Goal: Task Accomplishment & Management: Manage account settings

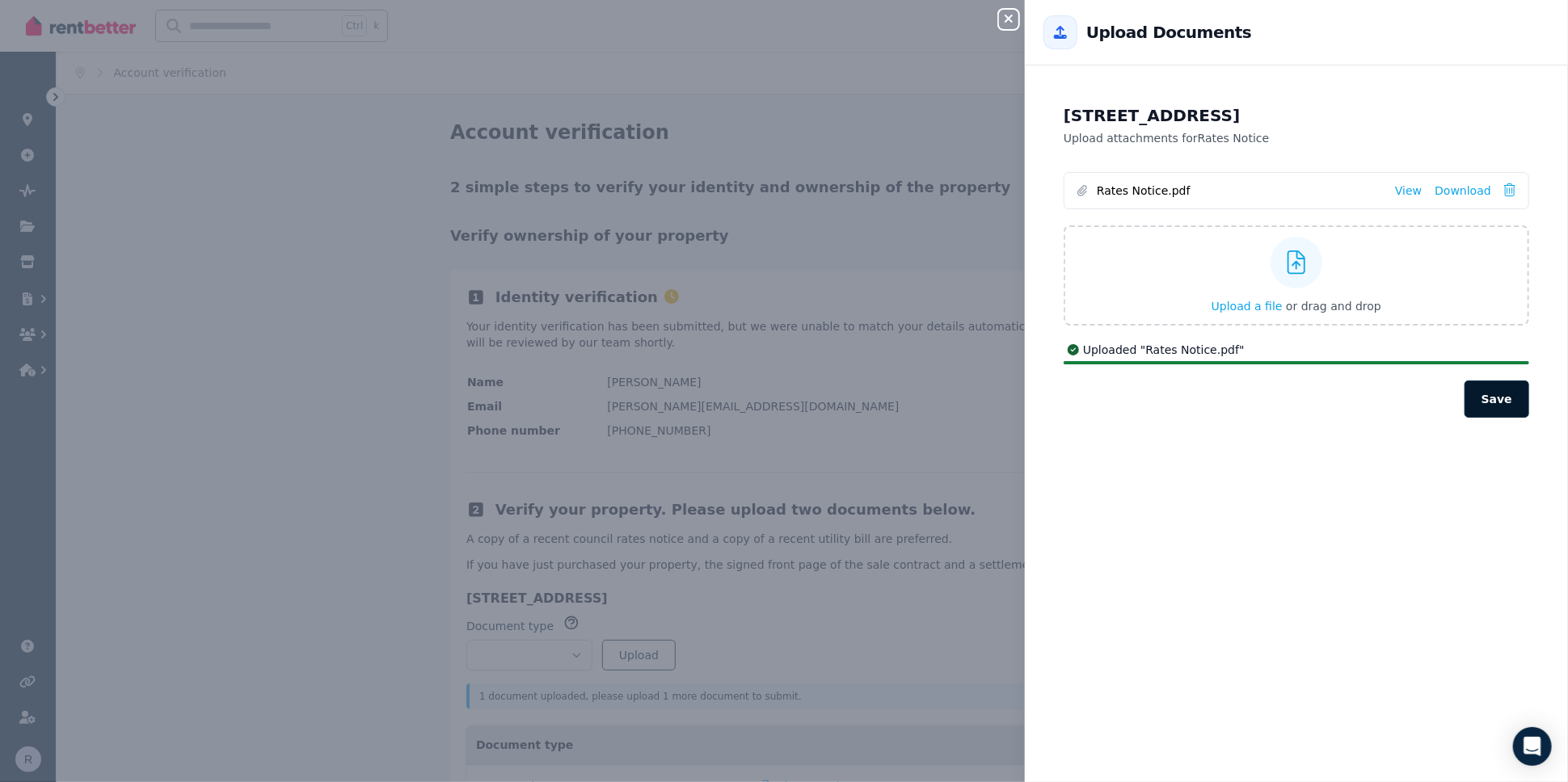
click at [1474, 391] on button "Save" at bounding box center [1497, 399] width 65 height 37
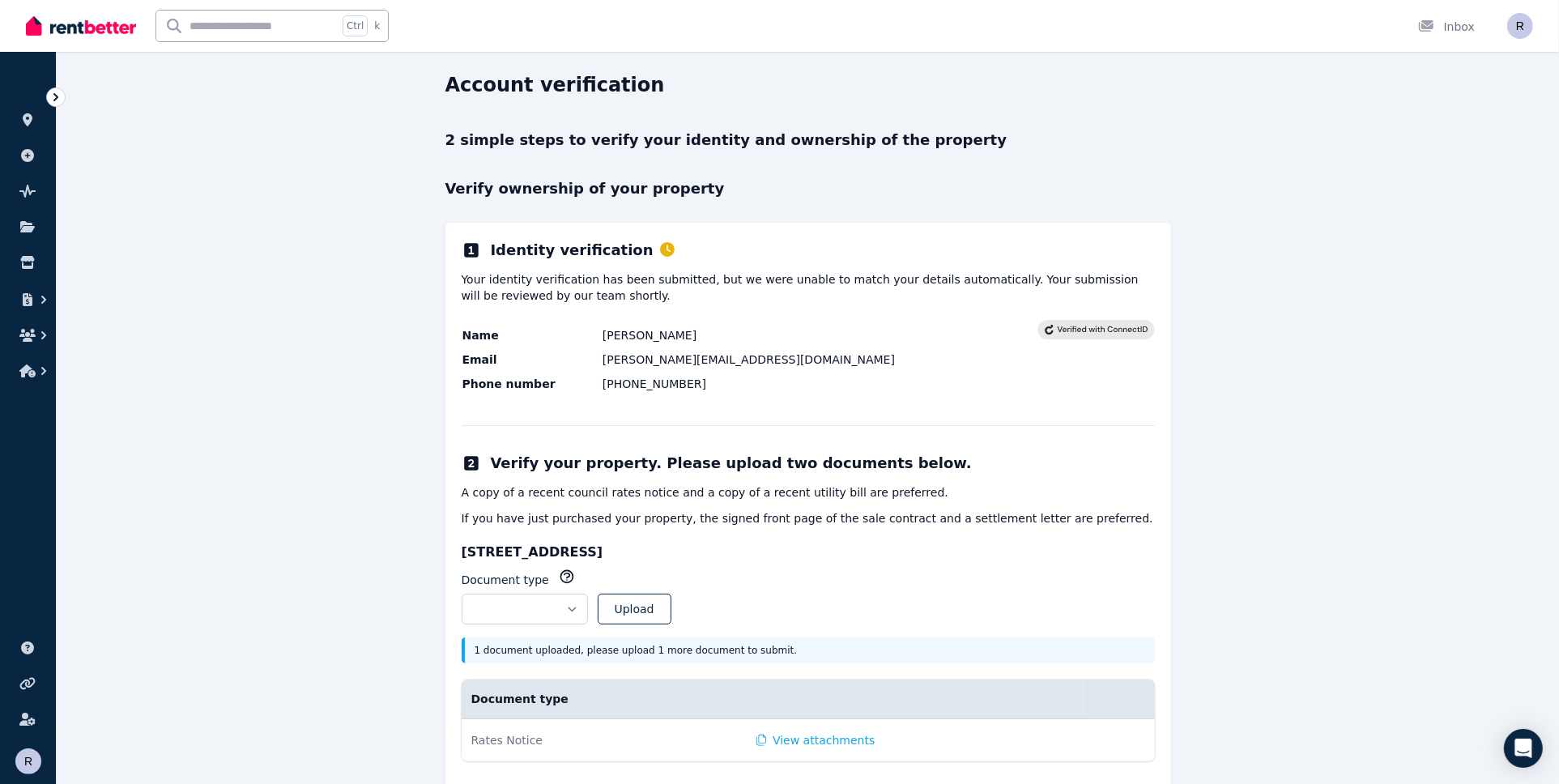
scroll to position [83, 0]
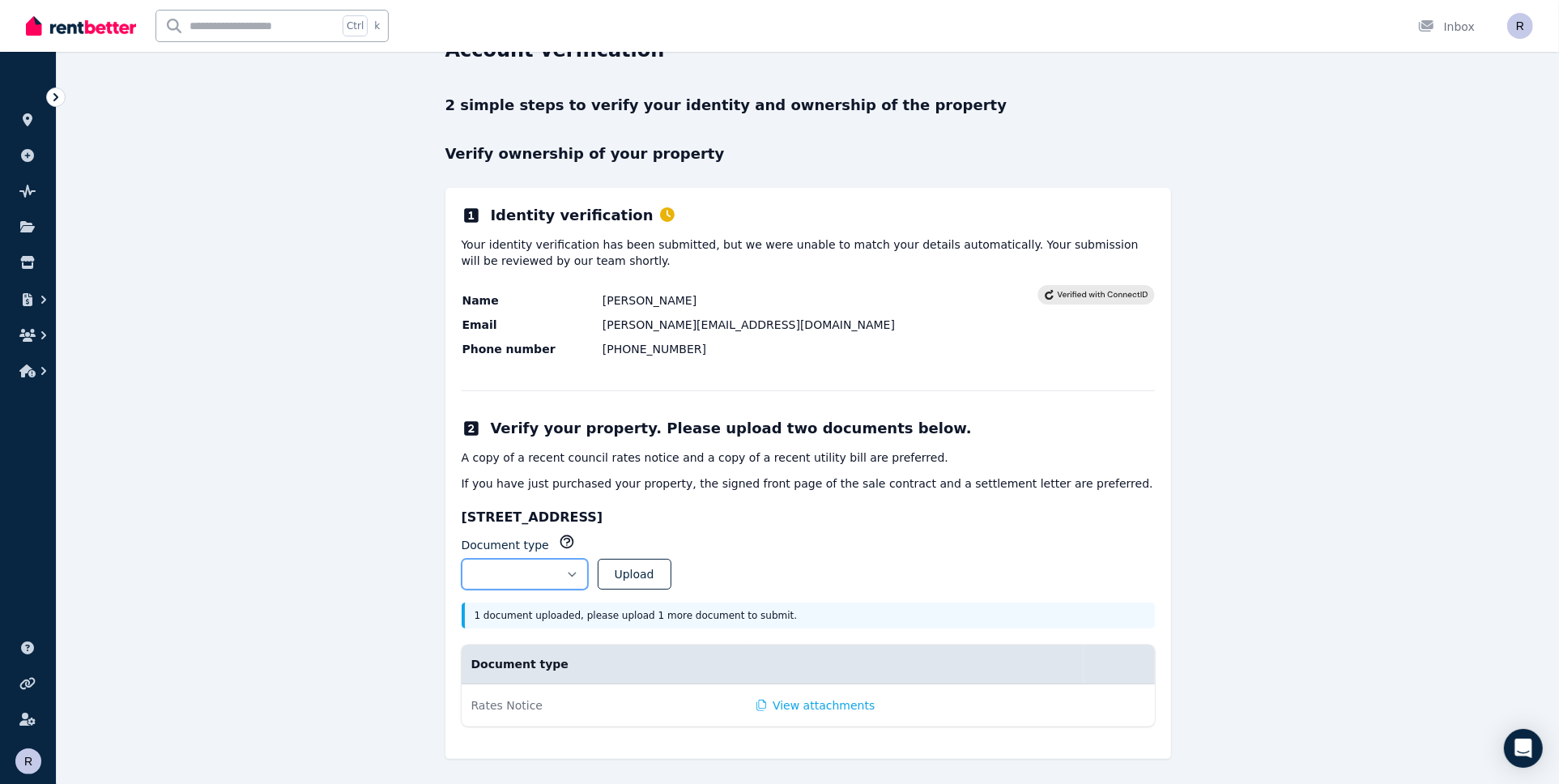
click at [588, 572] on select "**********" at bounding box center [524, 574] width 126 height 31
select select "**********"
click at [461, 558] on select "**********" at bounding box center [524, 574] width 126 height 31
click at [672, 573] on button "Upload" at bounding box center [634, 574] width 74 height 31
select select
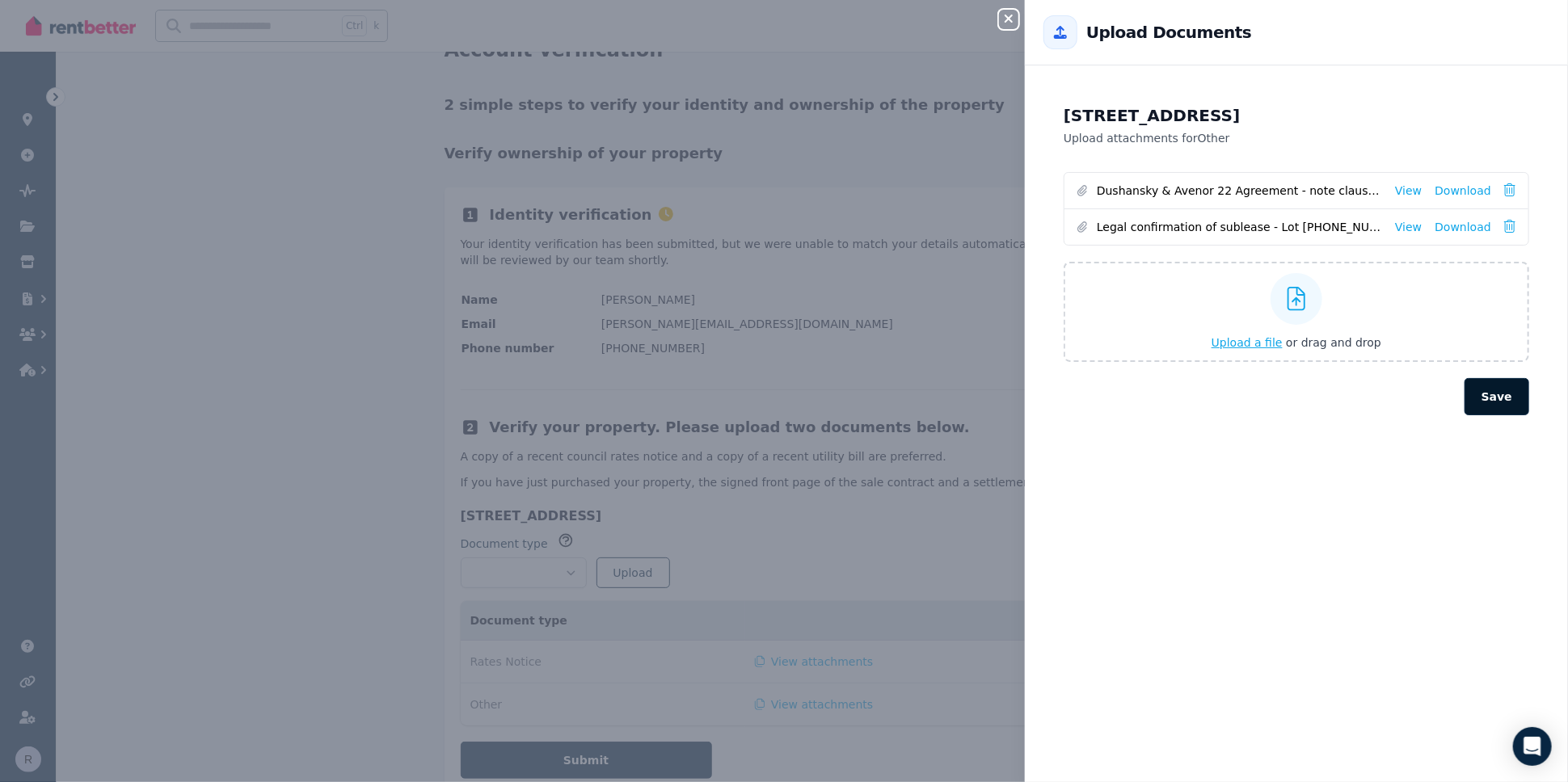
click at [1478, 385] on button "Save" at bounding box center [1497, 397] width 65 height 37
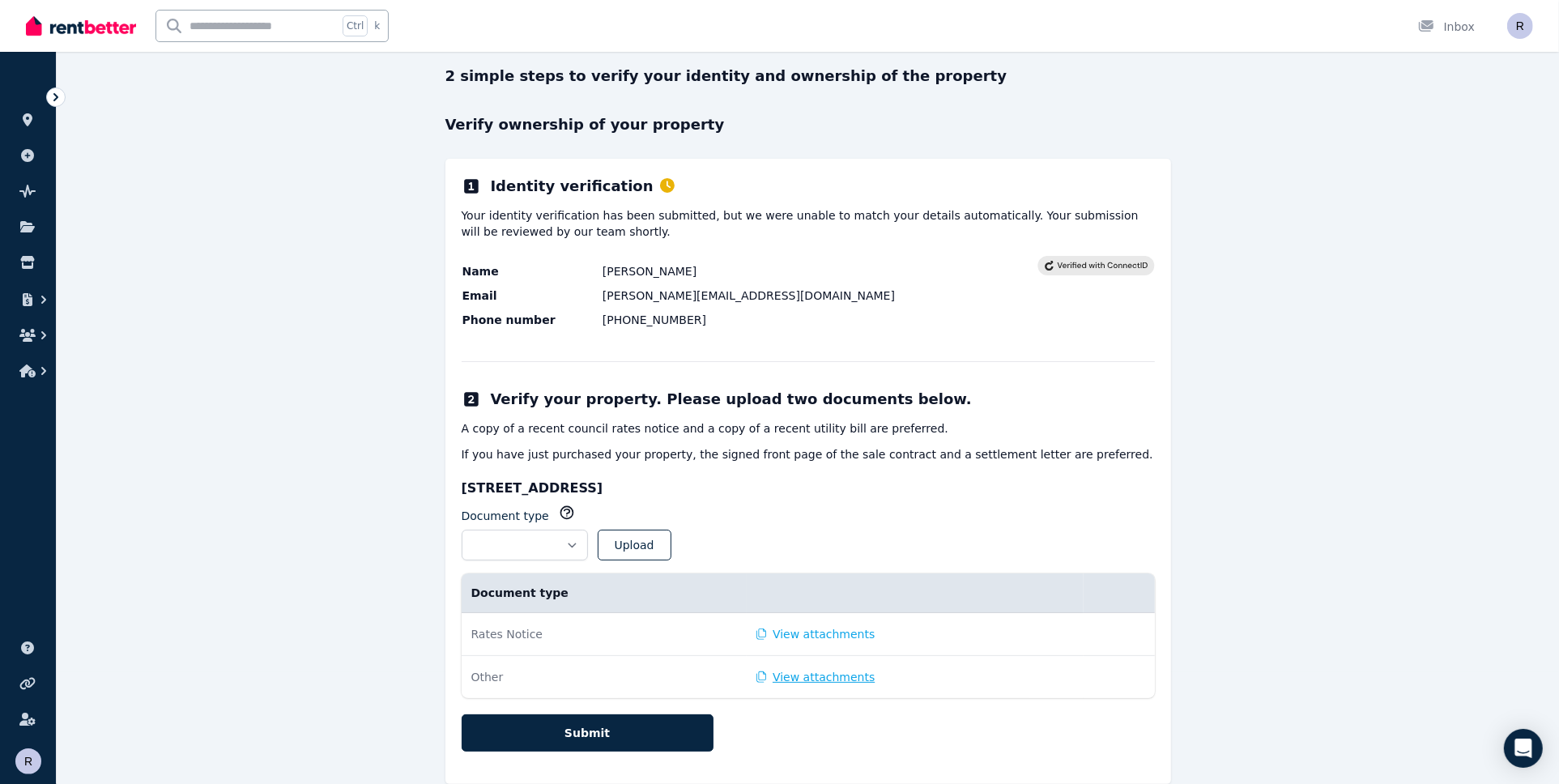
scroll to position [135, 0]
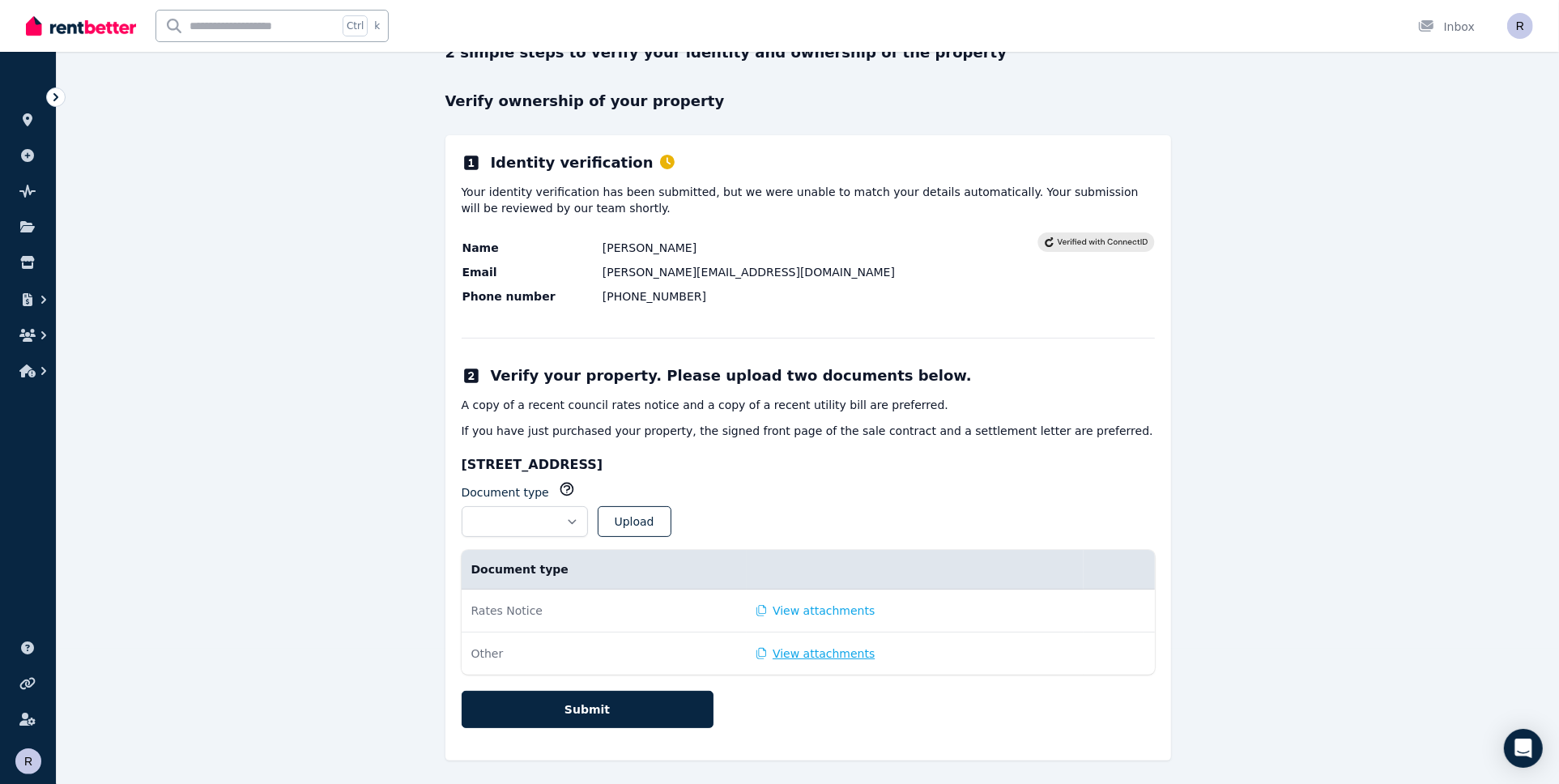
click at [801, 645] on button "View attachments" at bounding box center [817, 653] width 119 height 16
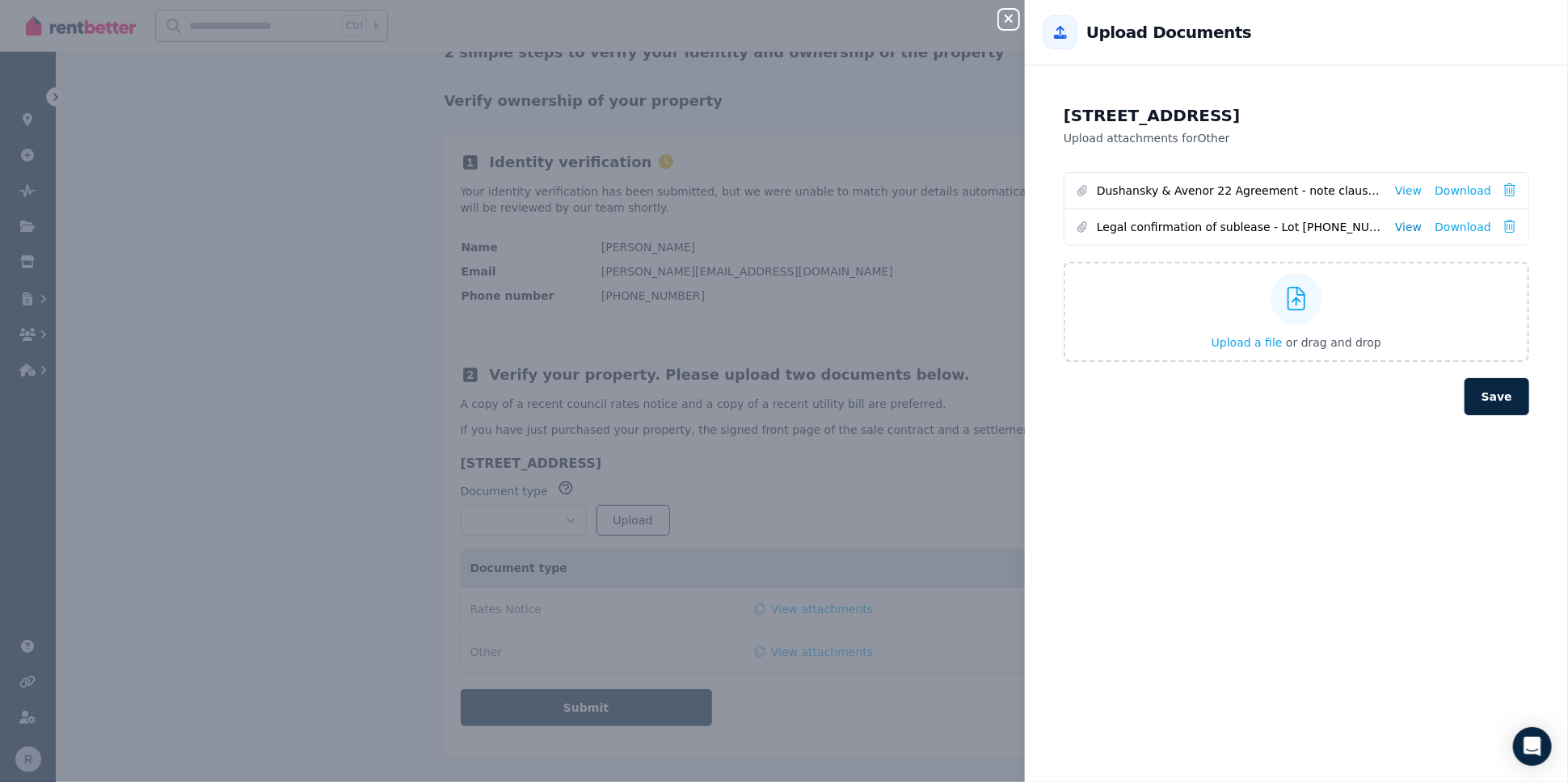
click at [1404, 222] on link "View" at bounding box center [1407, 227] width 26 height 16
click at [1486, 393] on button "Save" at bounding box center [1497, 397] width 65 height 37
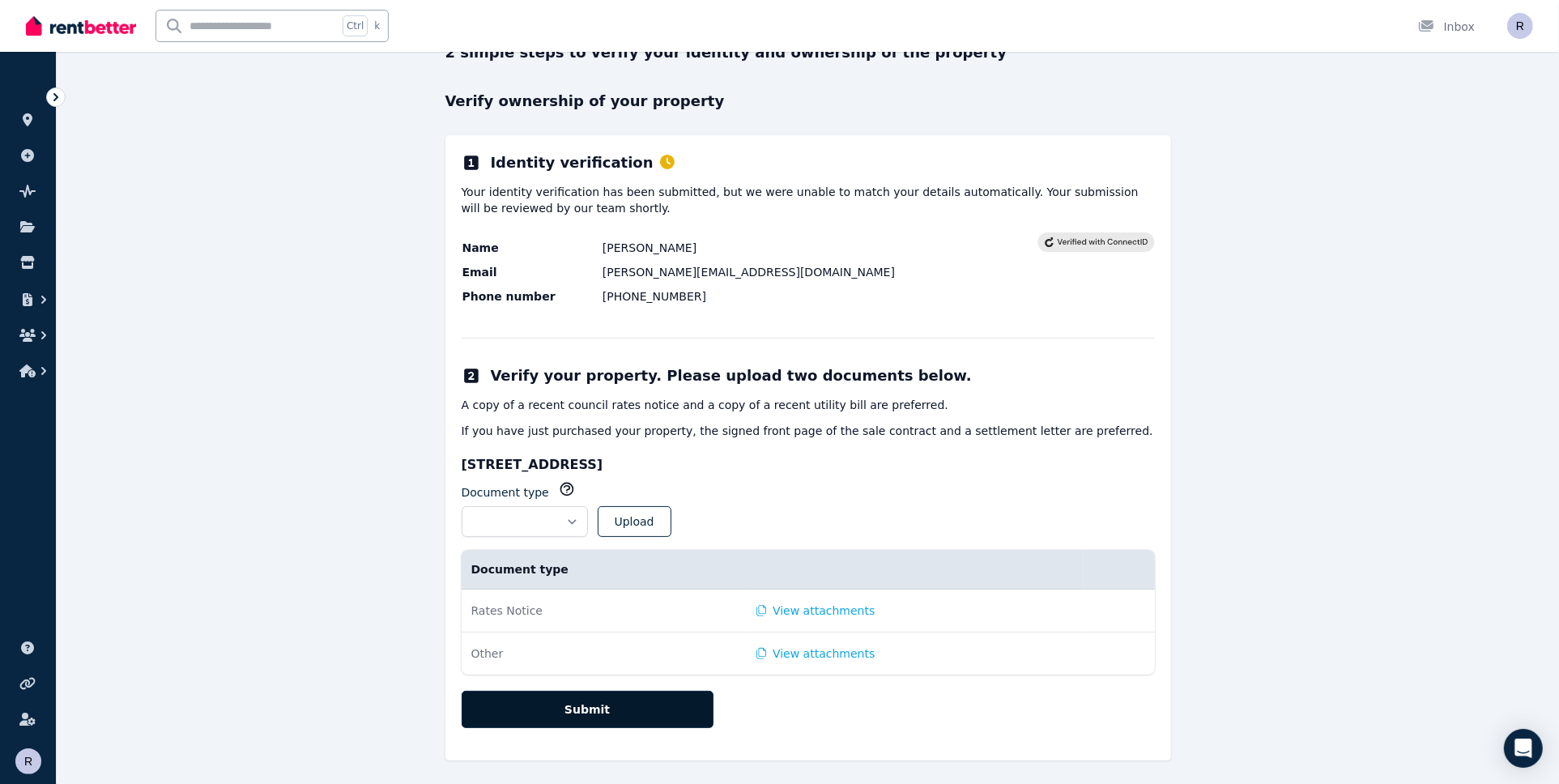
click at [560, 708] on button "Submit" at bounding box center [587, 710] width 252 height 37
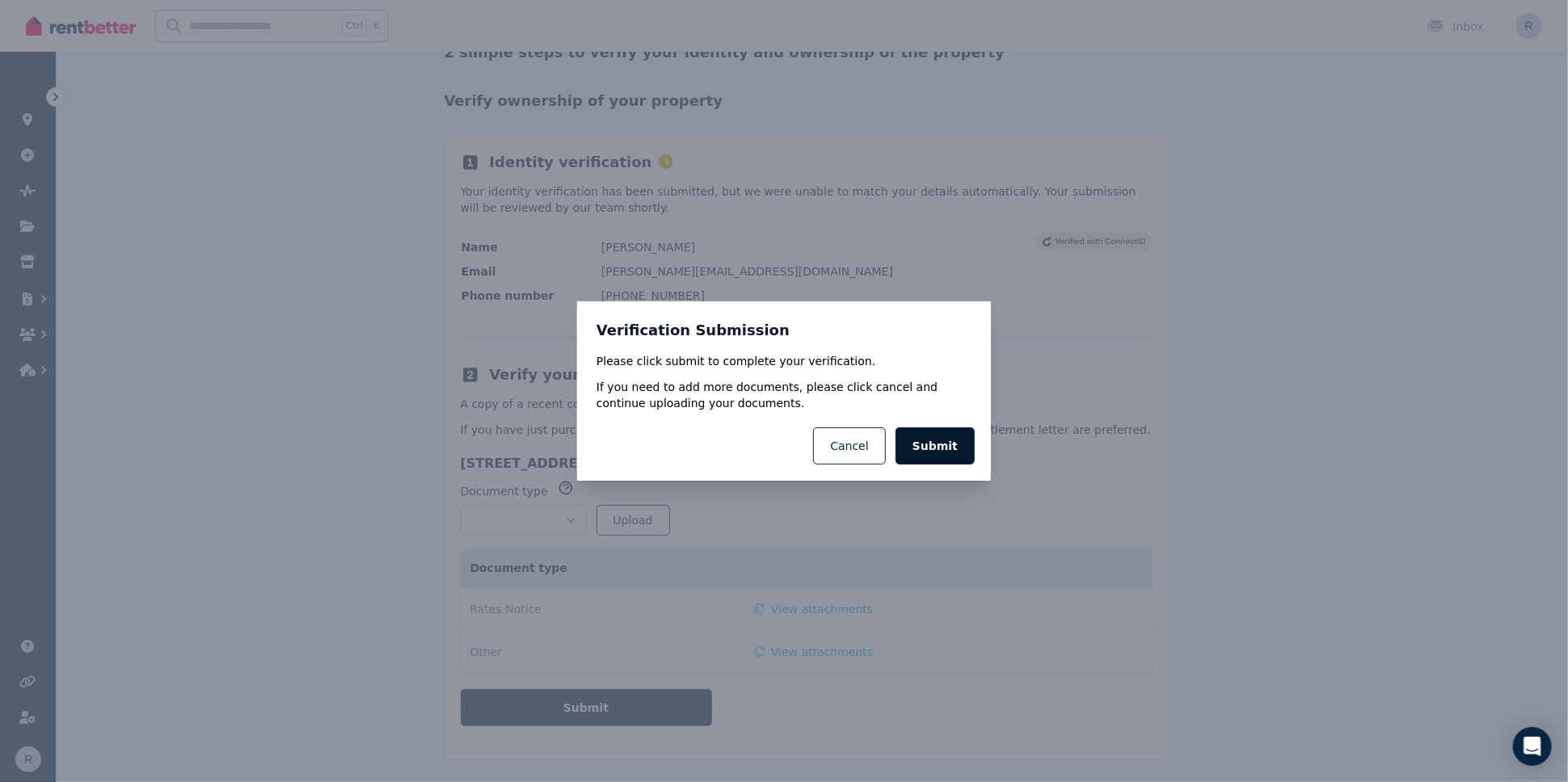
click at [952, 447] on button "Submit" at bounding box center [934, 446] width 79 height 37
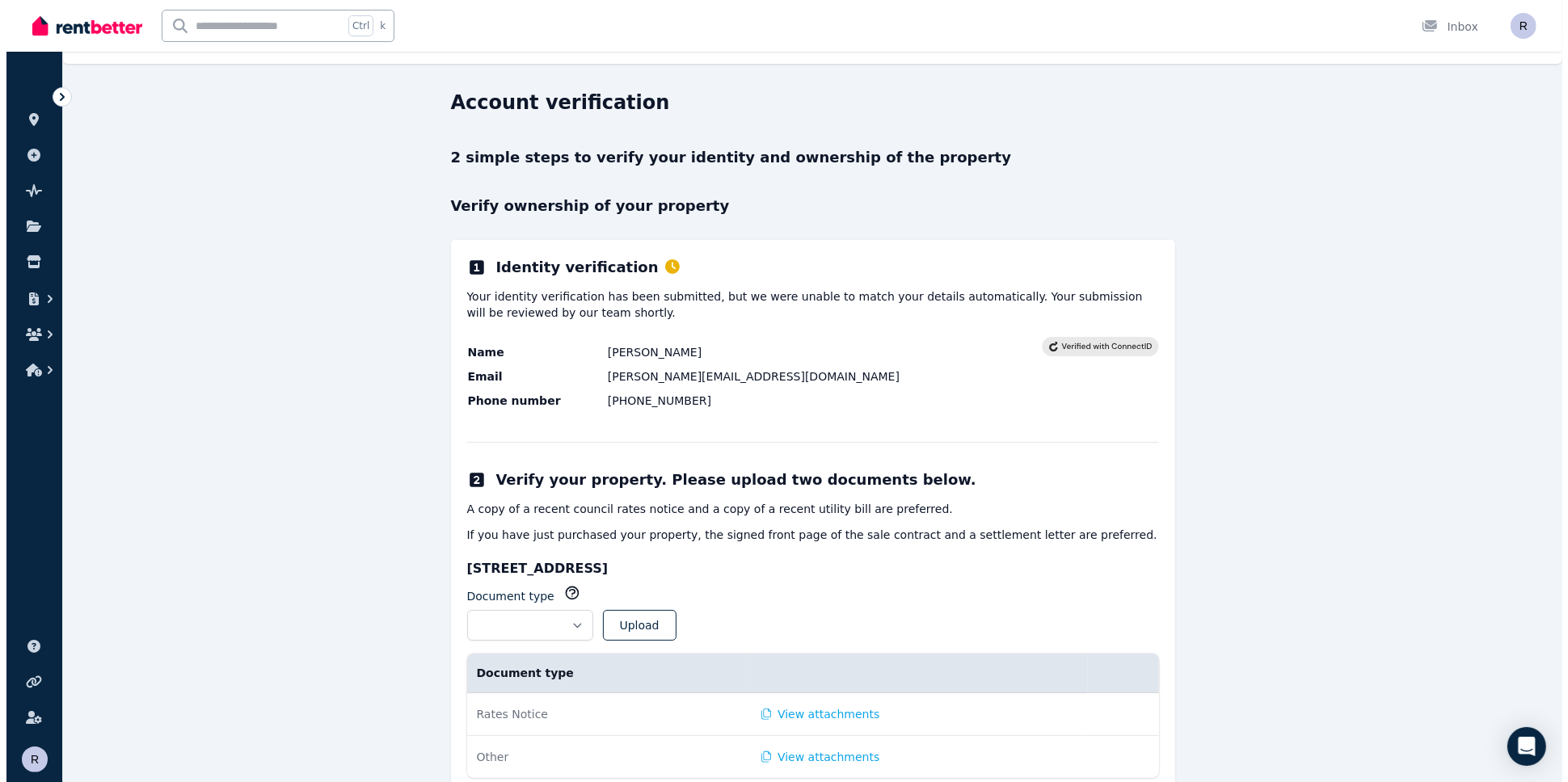
scroll to position [0, 0]
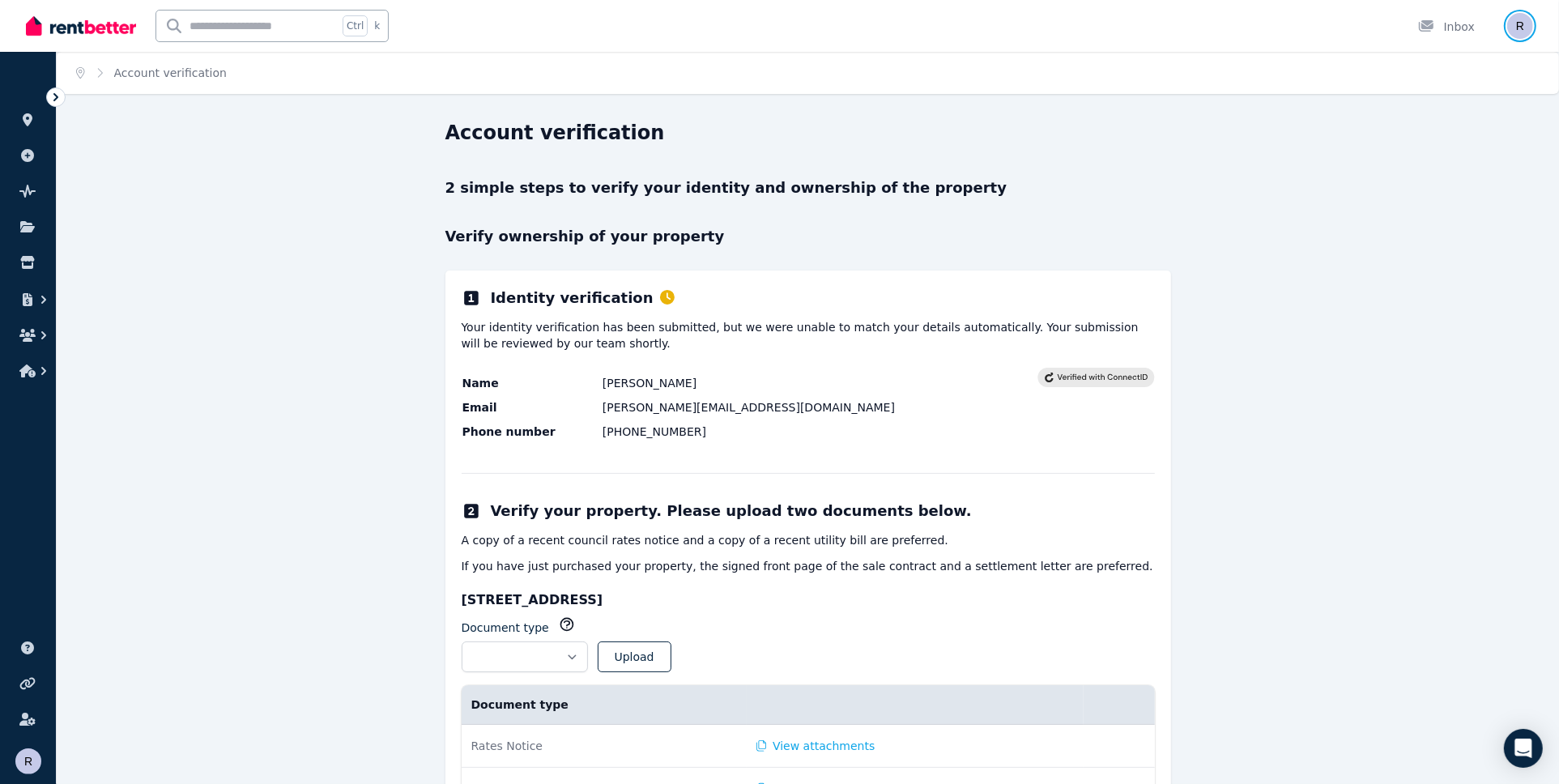
click at [1529, 23] on img "button" at bounding box center [1520, 26] width 26 height 26
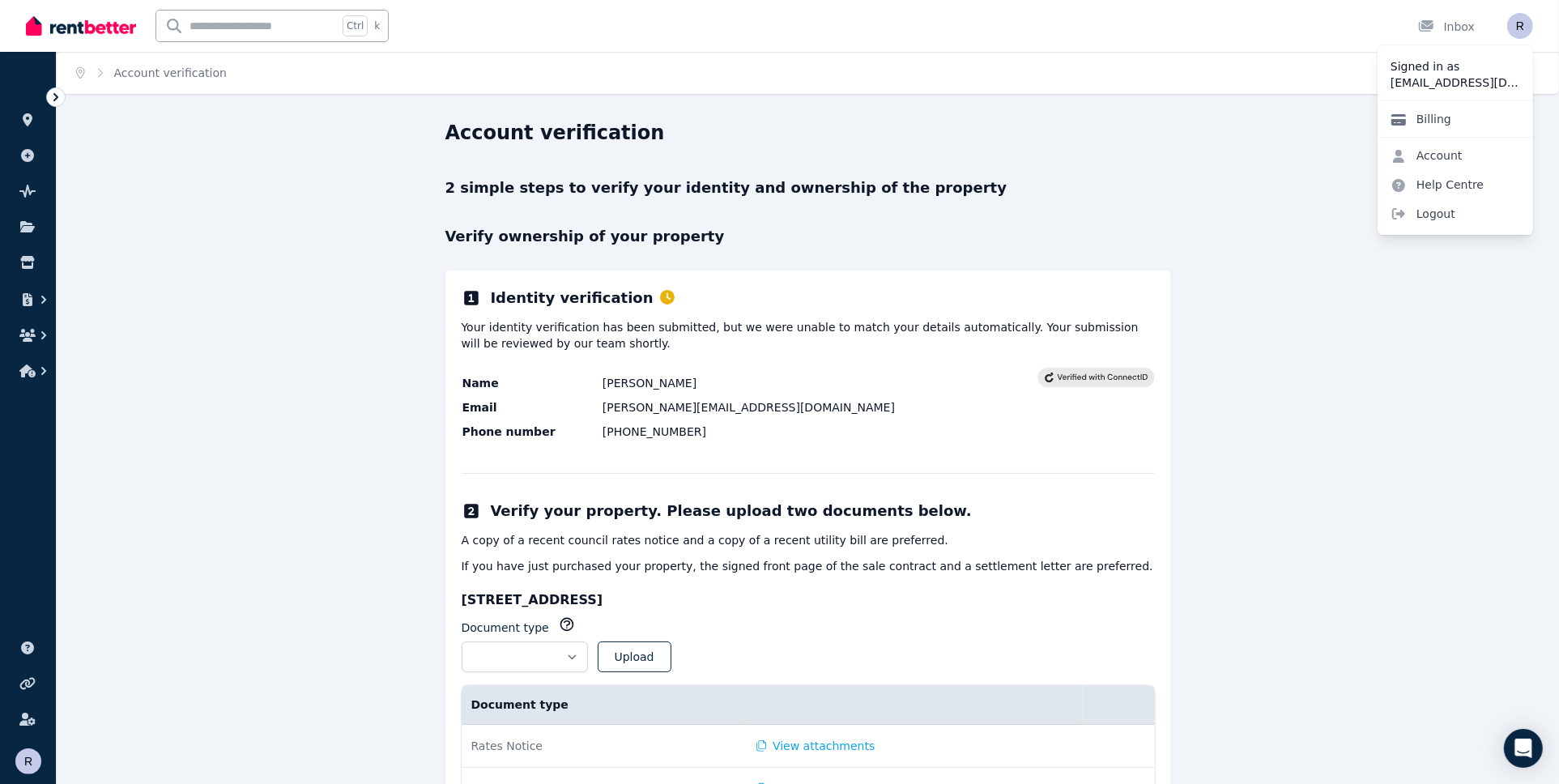
click at [1438, 120] on link "Billing" at bounding box center [1421, 119] width 87 height 29
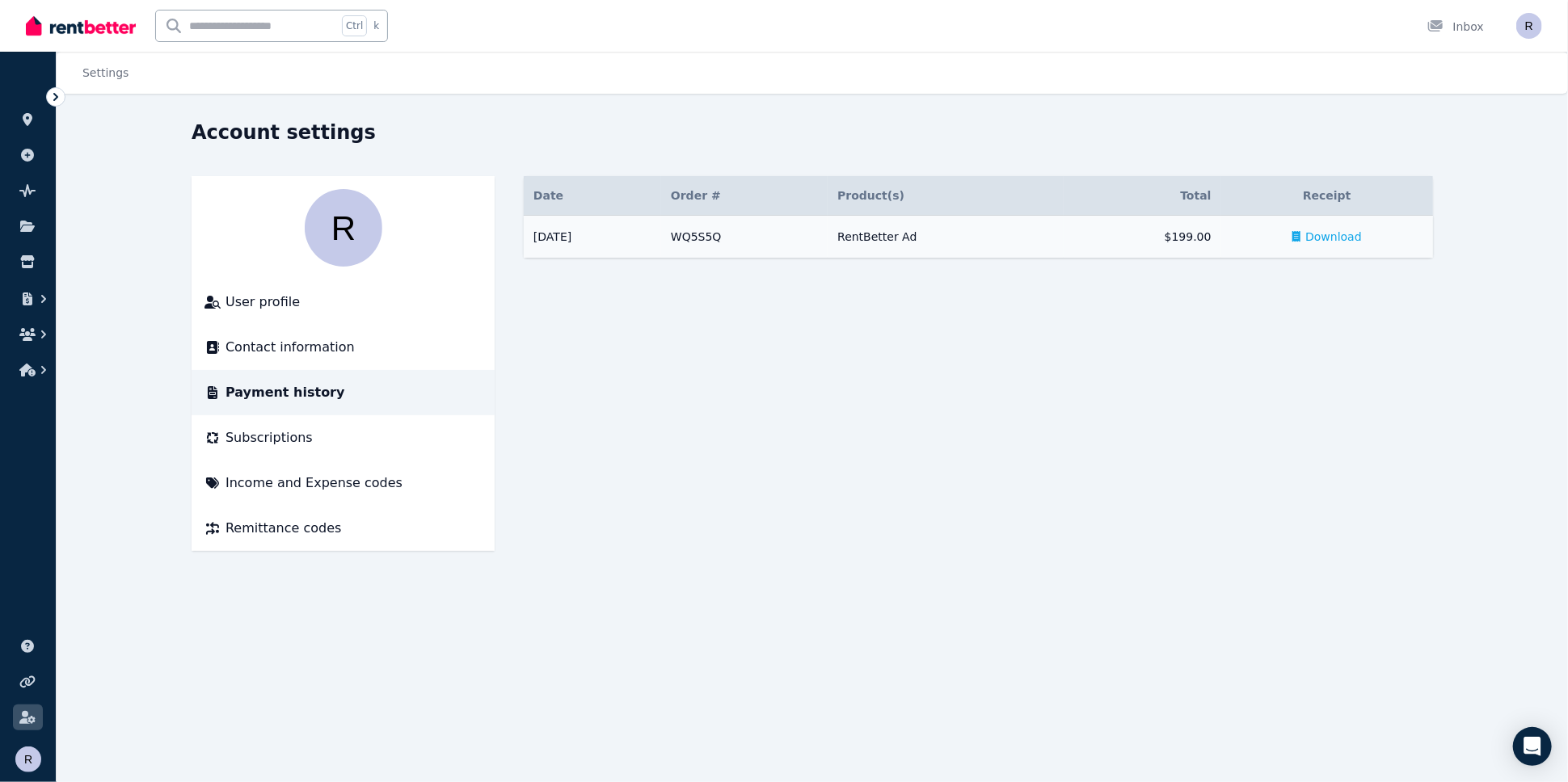
click at [1338, 245] on td "Download" at bounding box center [1327, 237] width 212 height 42
click at [1315, 235] on span "Download" at bounding box center [1333, 236] width 57 height 16
click at [50, 102] on icon at bounding box center [55, 97] width 16 height 16
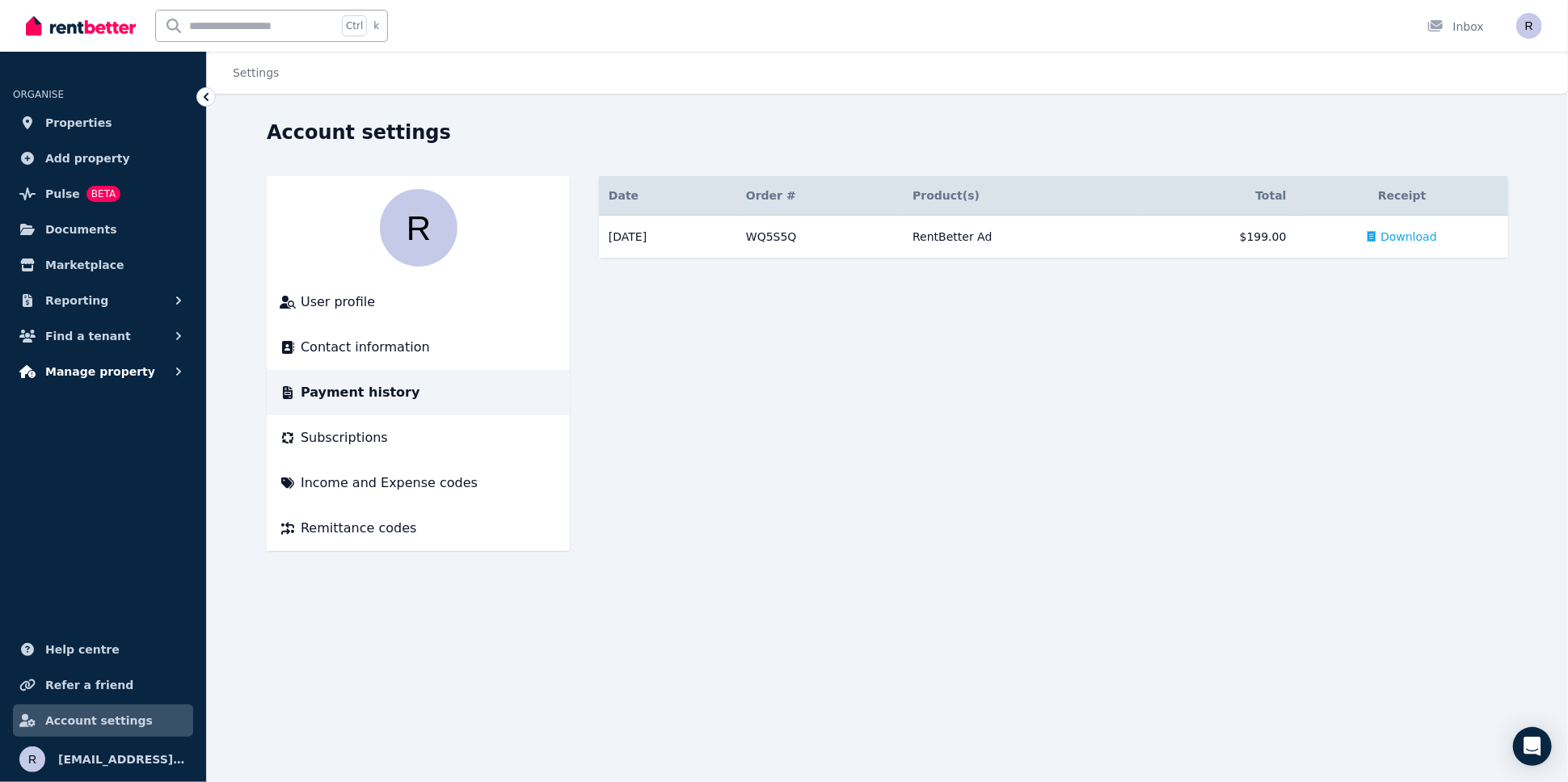
click at [105, 363] on span "Manage property" at bounding box center [99, 371] width 110 height 20
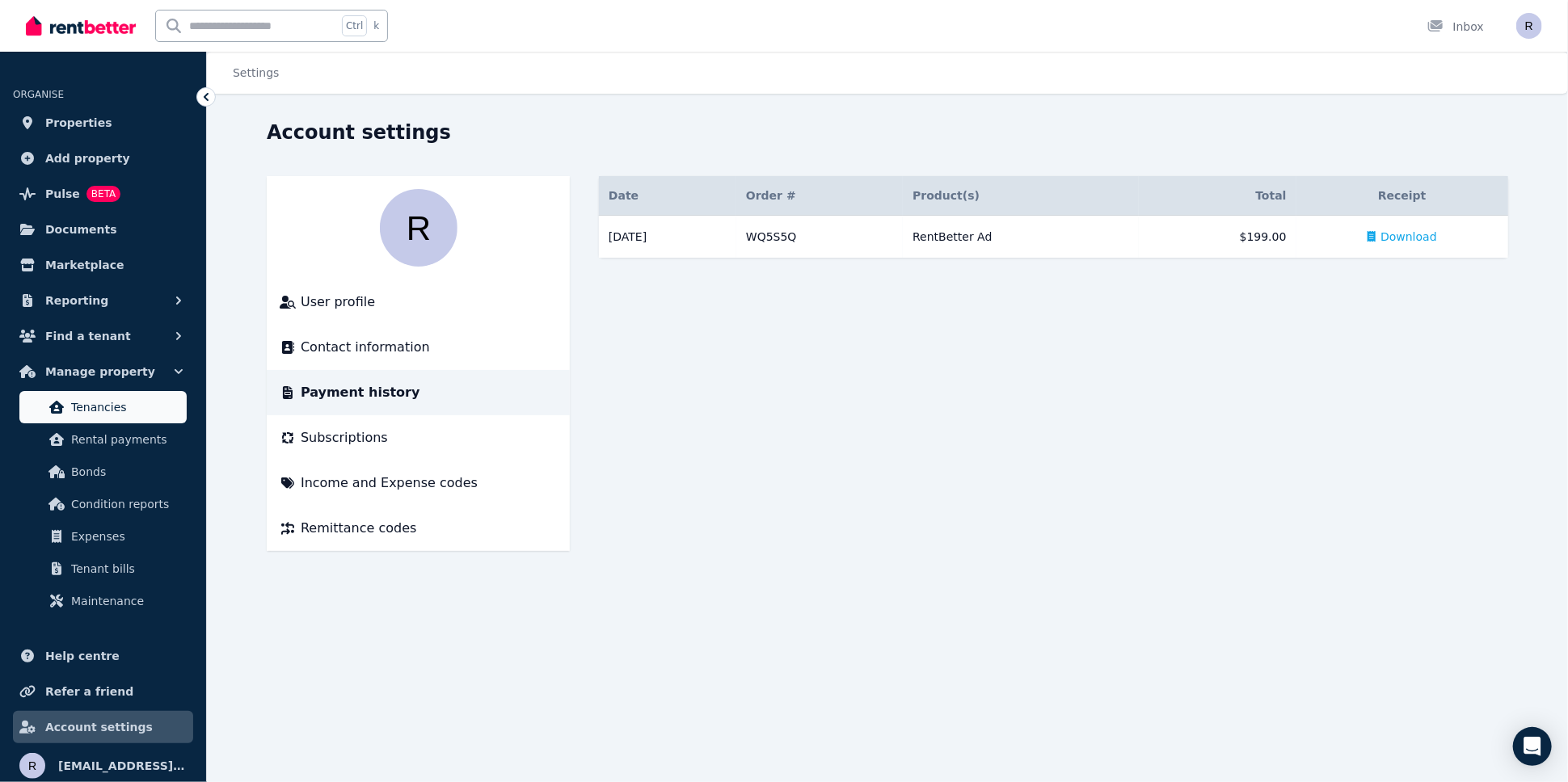
click at [99, 413] on span "Tenancies" at bounding box center [126, 407] width 109 height 20
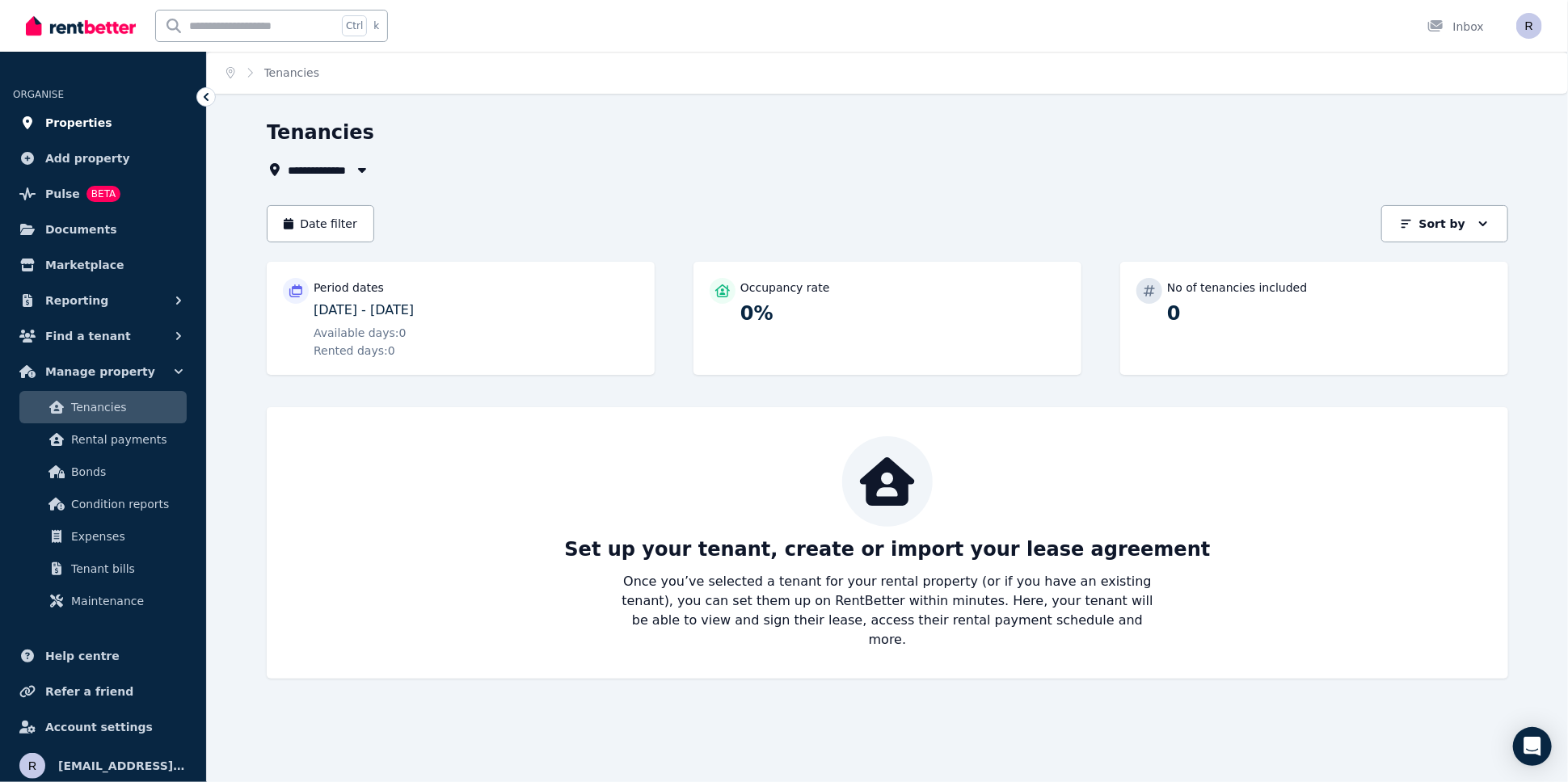
click at [96, 129] on span "Properties" at bounding box center [78, 122] width 67 height 20
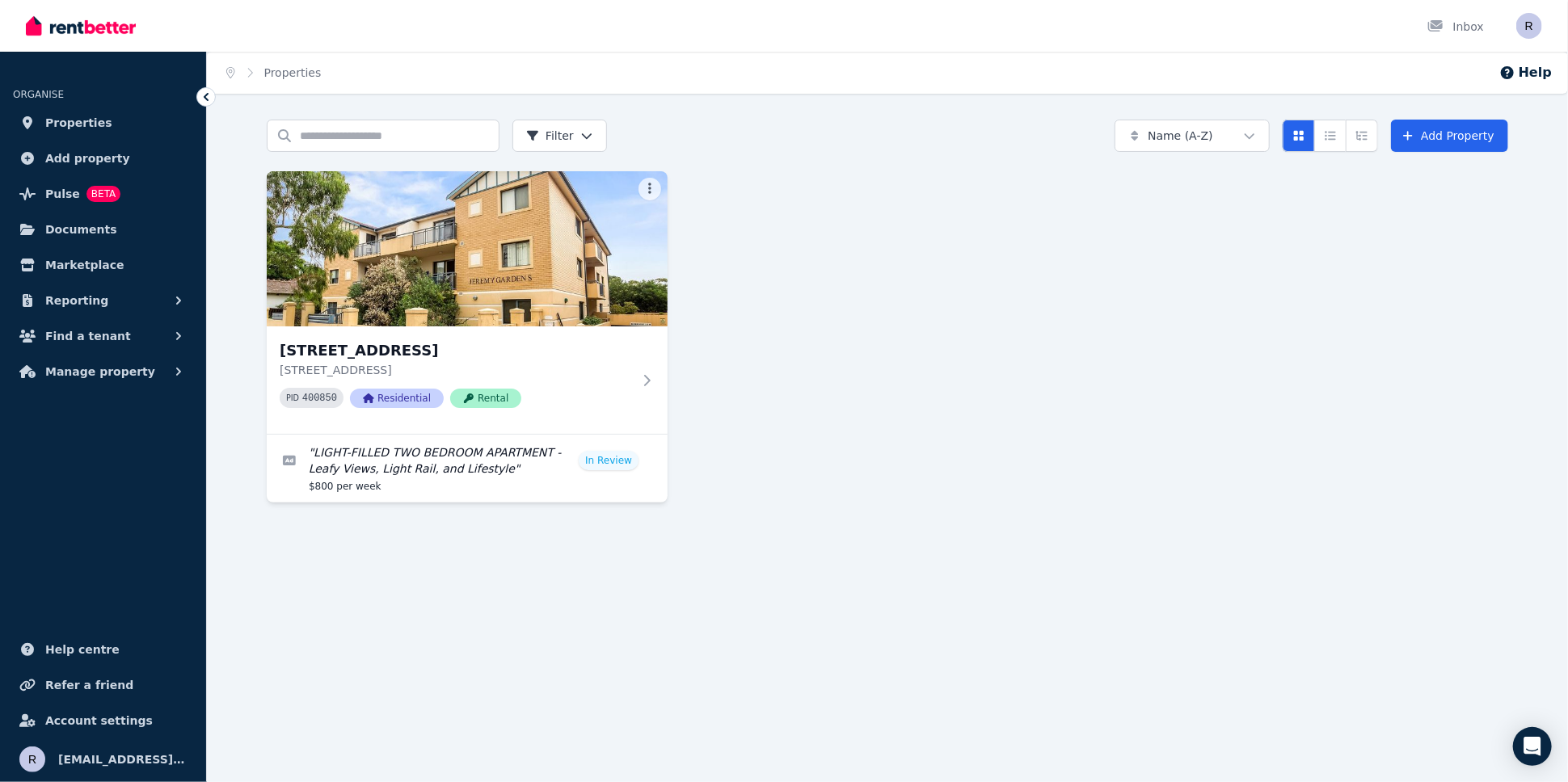
click at [900, 267] on div "[STREET_ADDRESS] PID 400850 Residential Rental " LIGHT-FILLED TWO BEDROOM APART…" at bounding box center [887, 337] width 1241 height 331
